Goal: Task Accomplishment & Management: Manage account settings

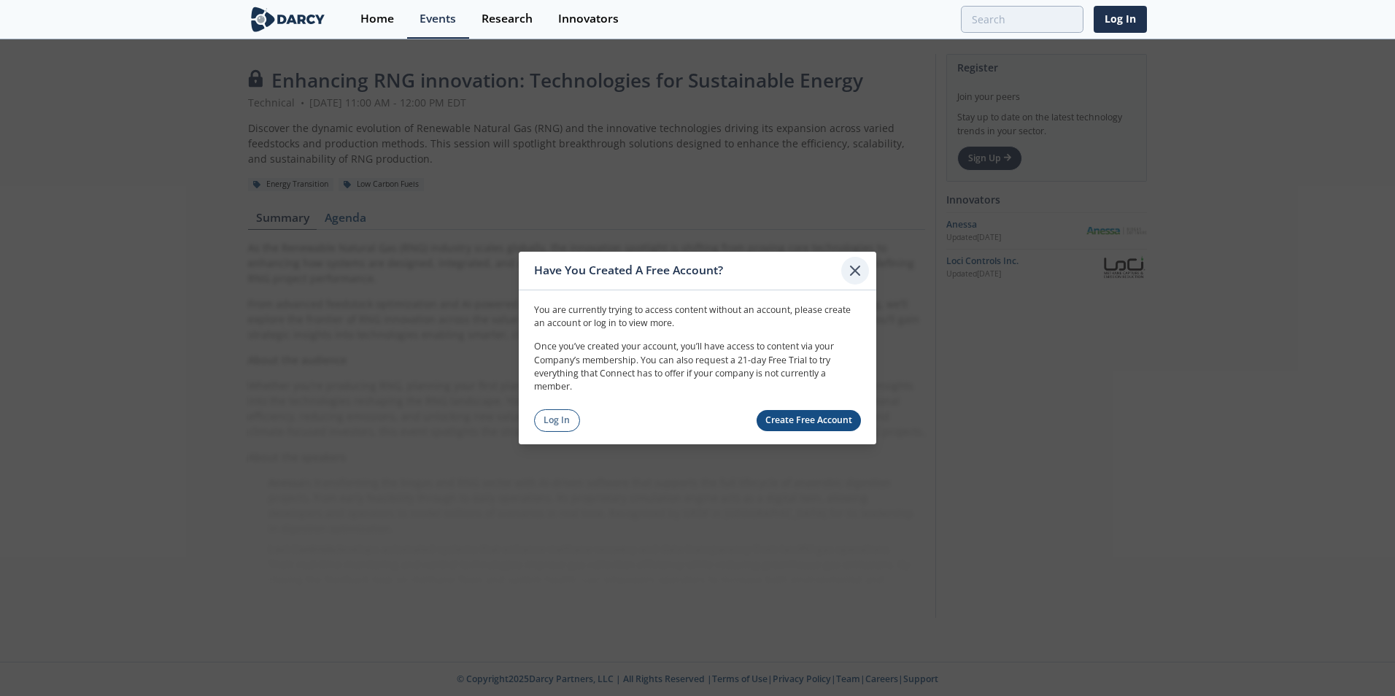
click at [853, 275] on icon at bounding box center [855, 271] width 18 height 18
click at [814, 424] on link "Create Free Account" at bounding box center [808, 420] width 105 height 21
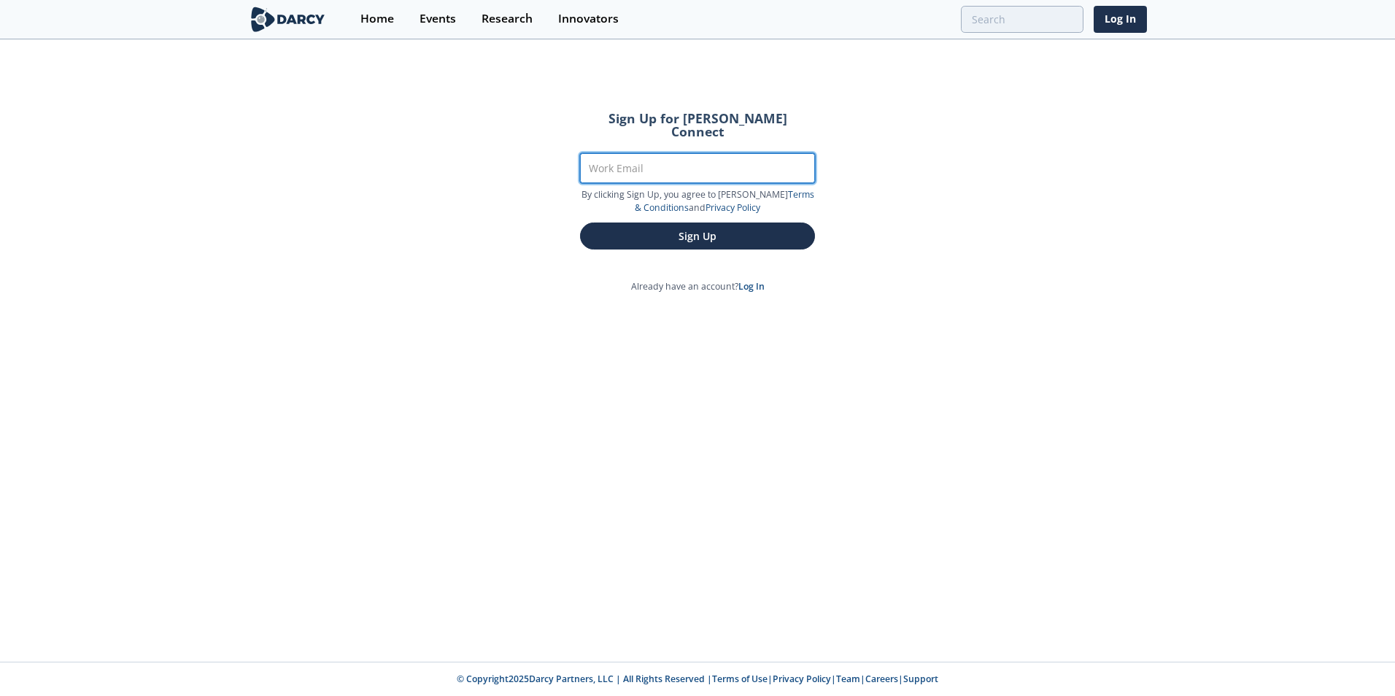
click at [730, 153] on input "Work Email" at bounding box center [697, 168] width 235 height 30
type input "jeff.byers@exeloncorp.com"
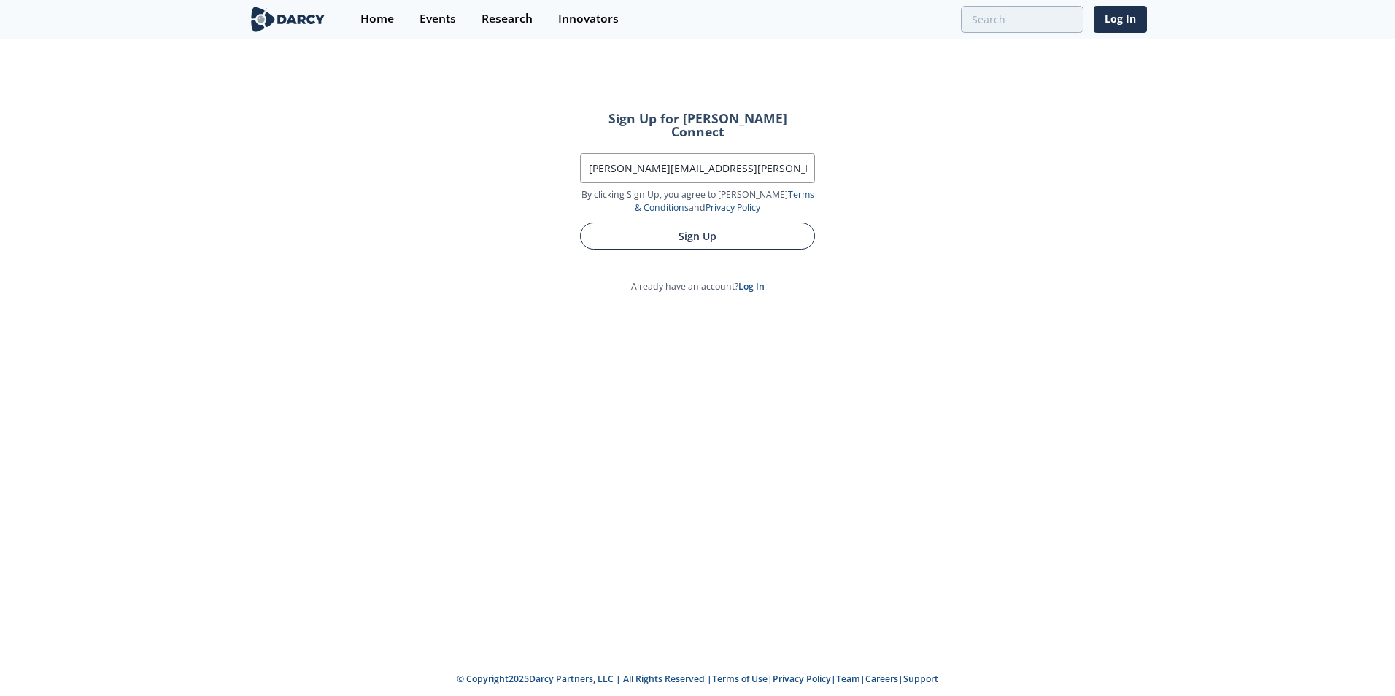
click at [722, 222] on button "Sign Up" at bounding box center [697, 235] width 235 height 27
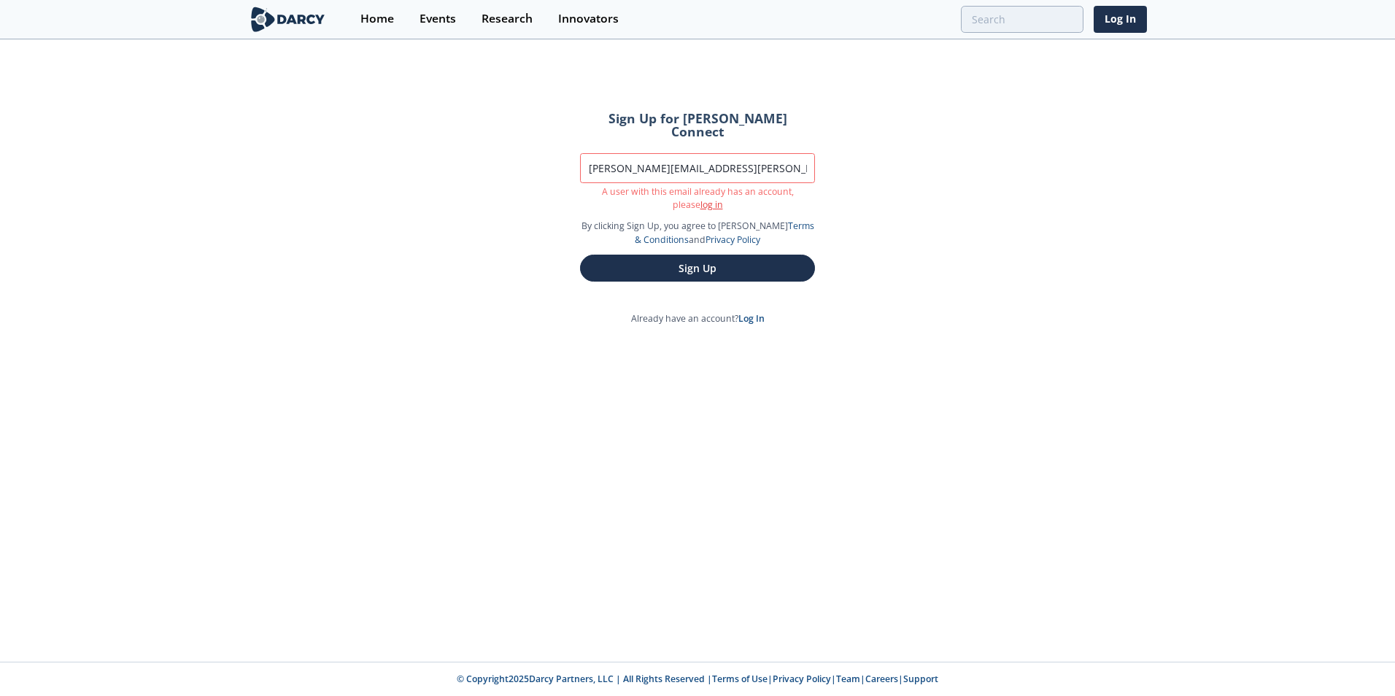
click at [700, 198] on link "log in" at bounding box center [711, 204] width 23 height 12
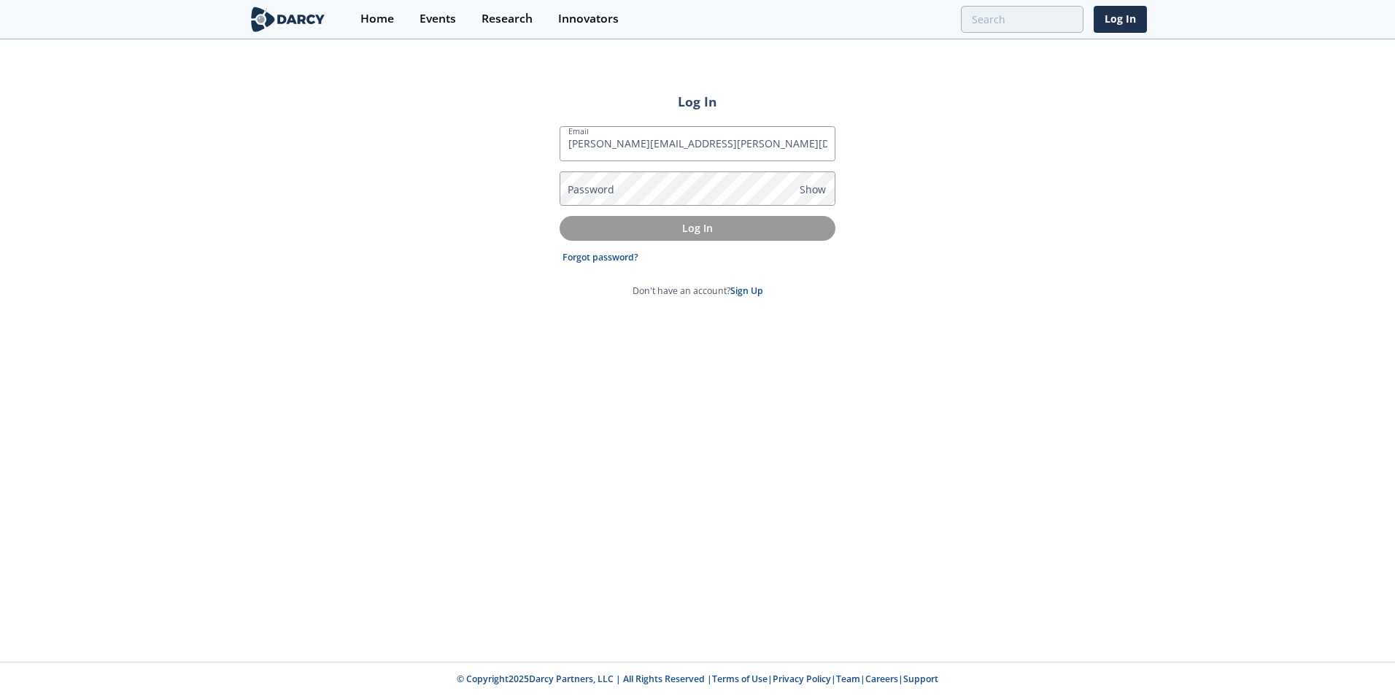
type input "jeff.byers@exeloncorp.com"
click at [621, 142] on input "jeff.byers@exeloncorp.com" at bounding box center [697, 143] width 276 height 35
click at [611, 255] on link "Forgot password?" at bounding box center [600, 257] width 76 height 13
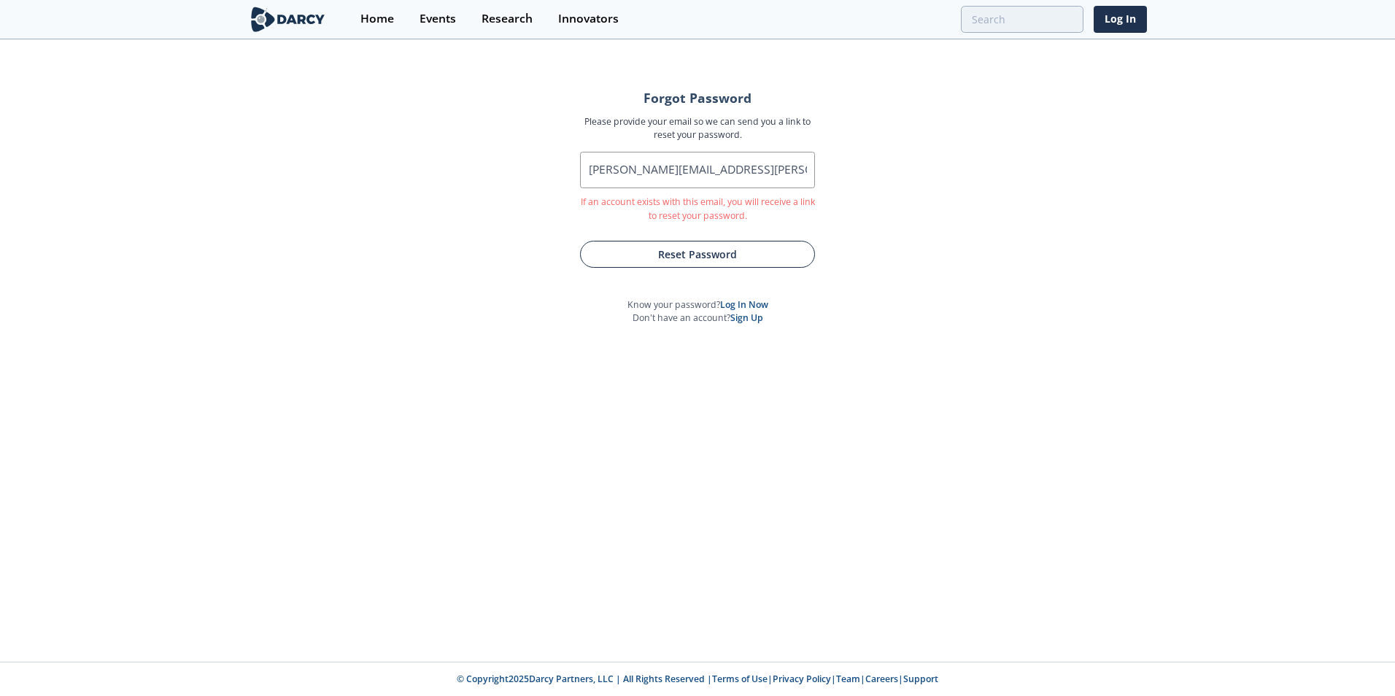
click at [667, 255] on button "Reset Password" at bounding box center [697, 254] width 235 height 27
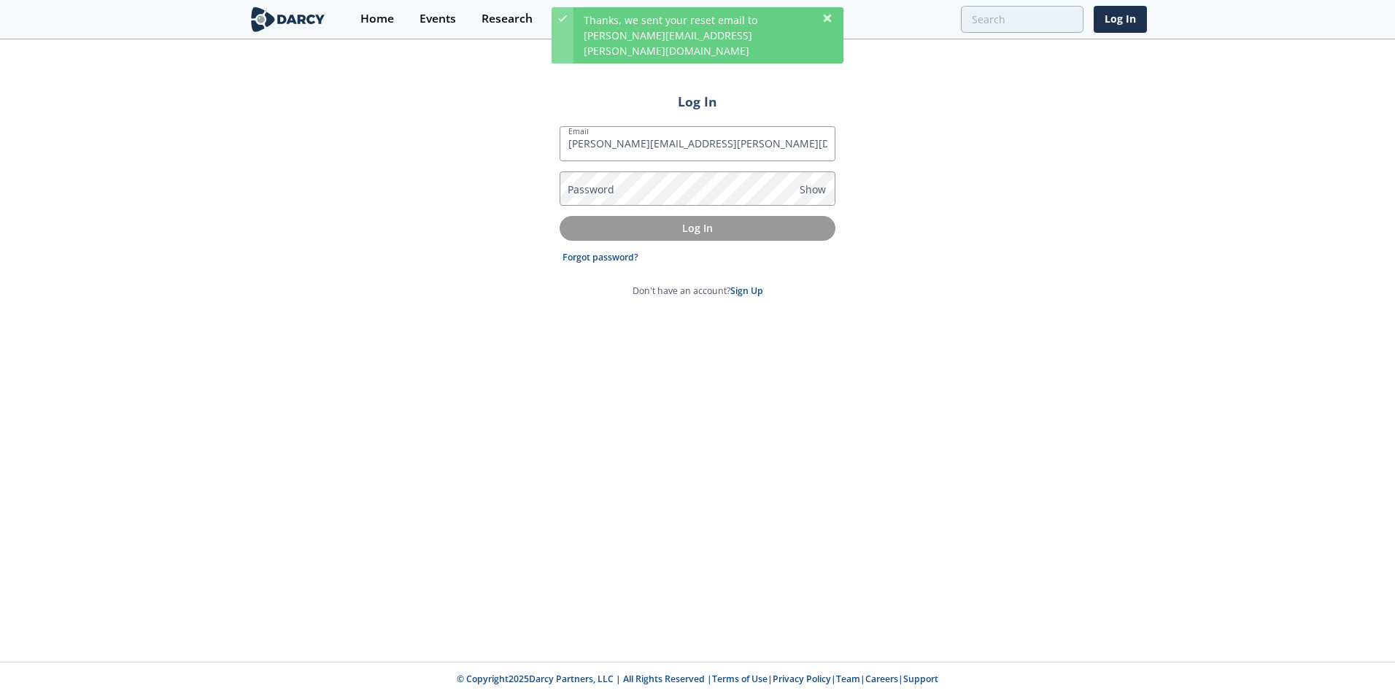
type input "jeff.byers@exeloncorp.com"
click at [984, 268] on div "Log In Email jeff.byers@exeloncorp.com Password Show Log In Forgot password? Do…" at bounding box center [697, 351] width 1395 height 621
